Goal: Information Seeking & Learning: Learn about a topic

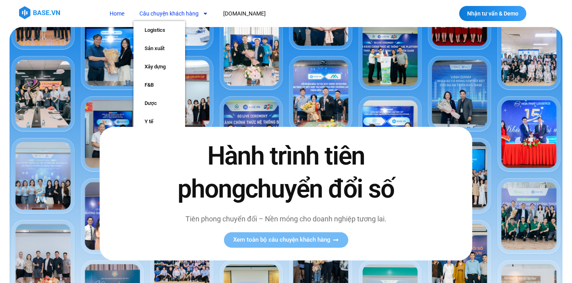
click at [179, 13] on link "Câu chuyện khách hàng" at bounding box center [173, 13] width 81 height 15
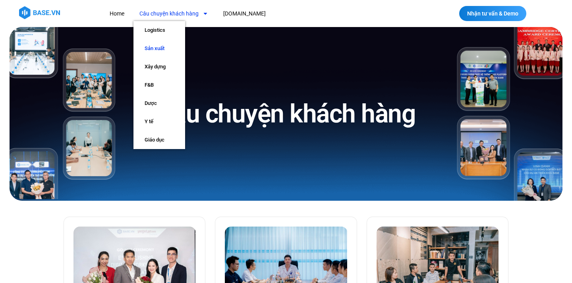
click at [165, 48] on link "Sản xuất" at bounding box center [159, 48] width 52 height 18
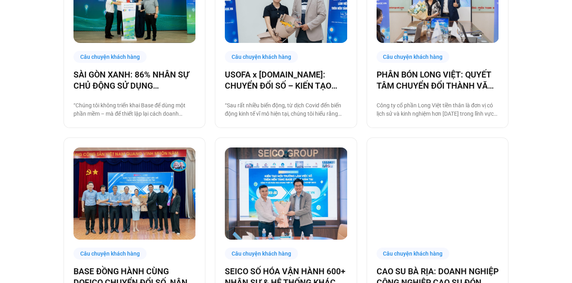
scroll to position [285, 0]
